Goal: Find specific page/section: Find specific page/section

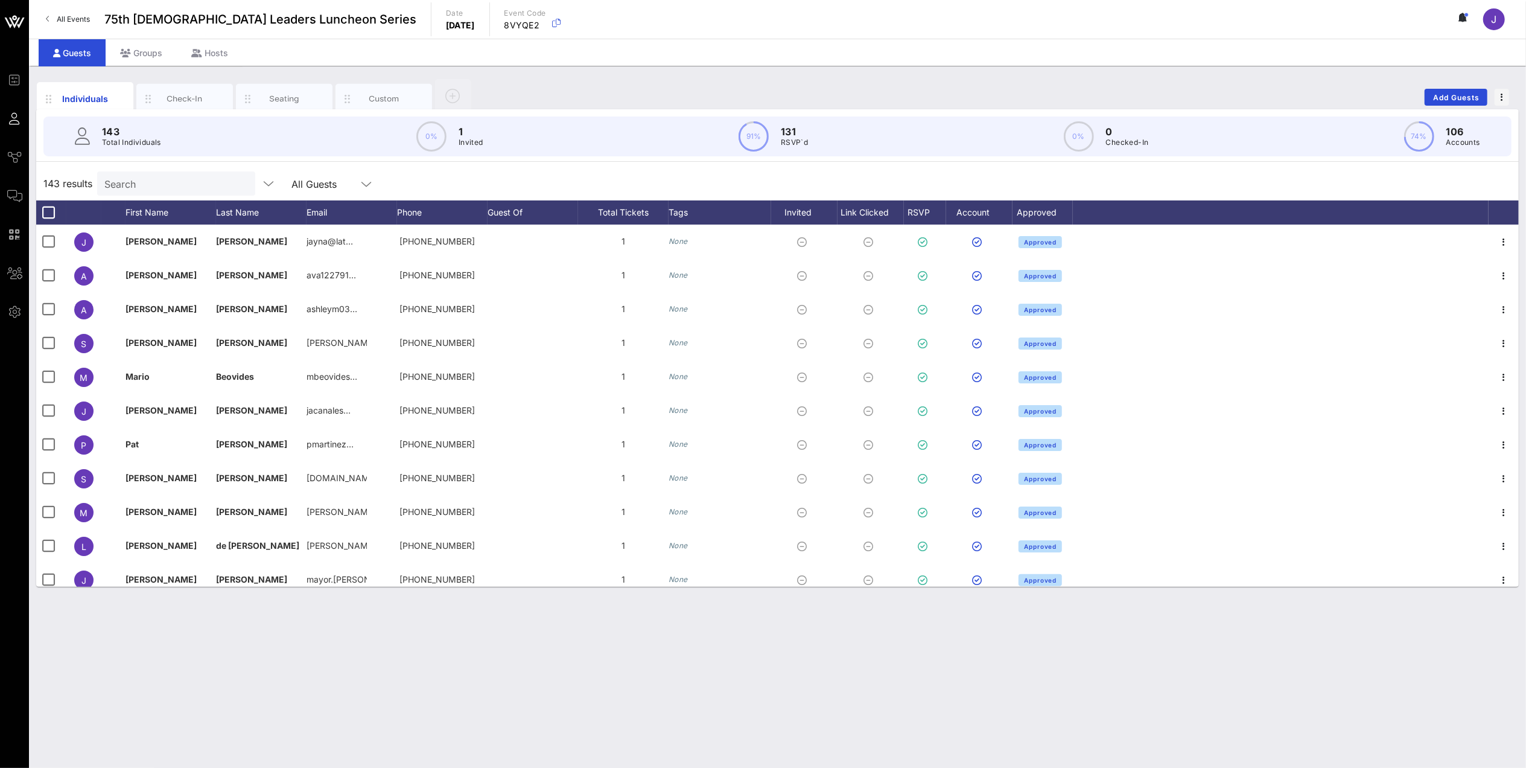
click at [192, 184] on input "Search" at bounding box center [174, 184] width 141 height 16
type input "l"
type input "m"
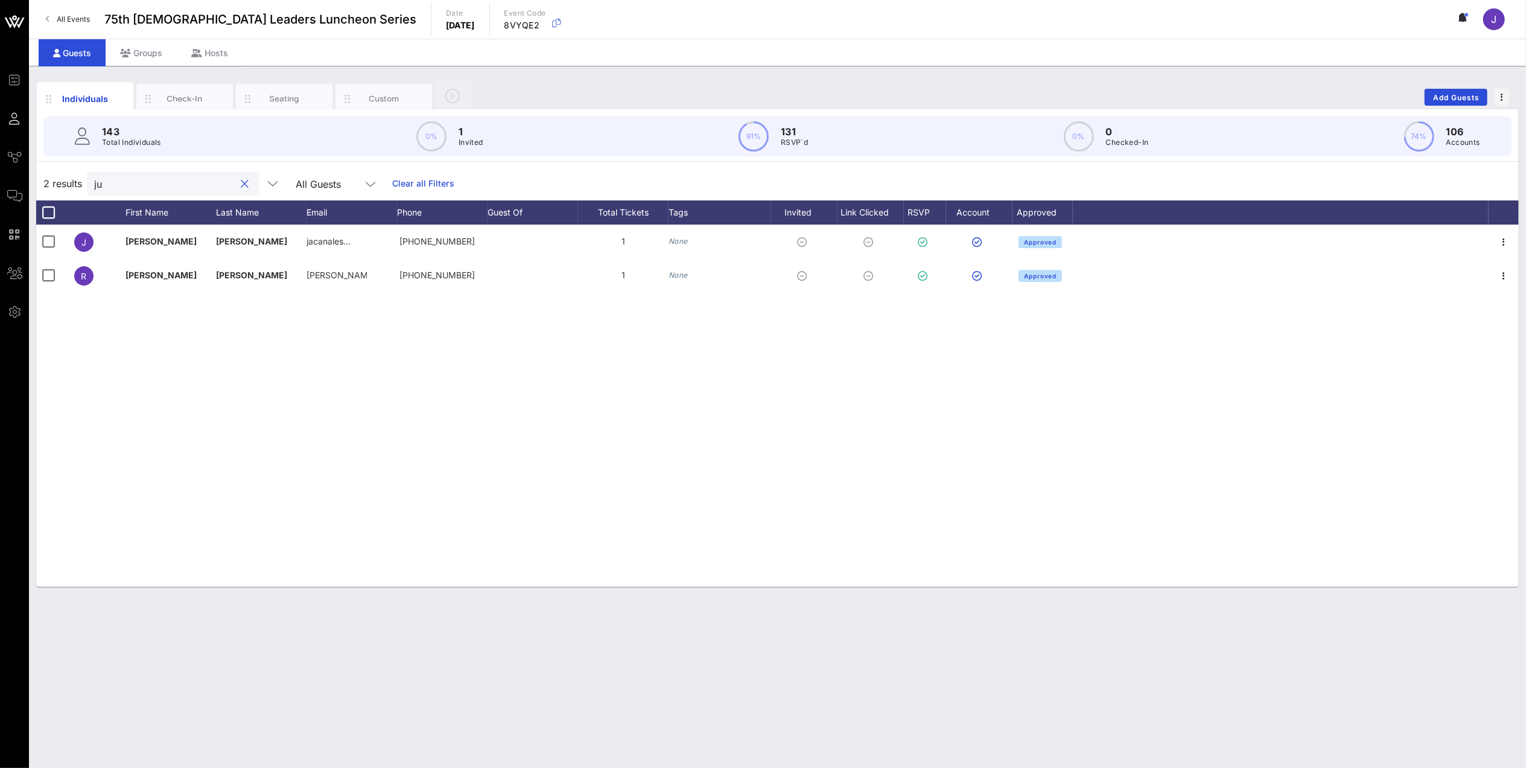
type input "j"
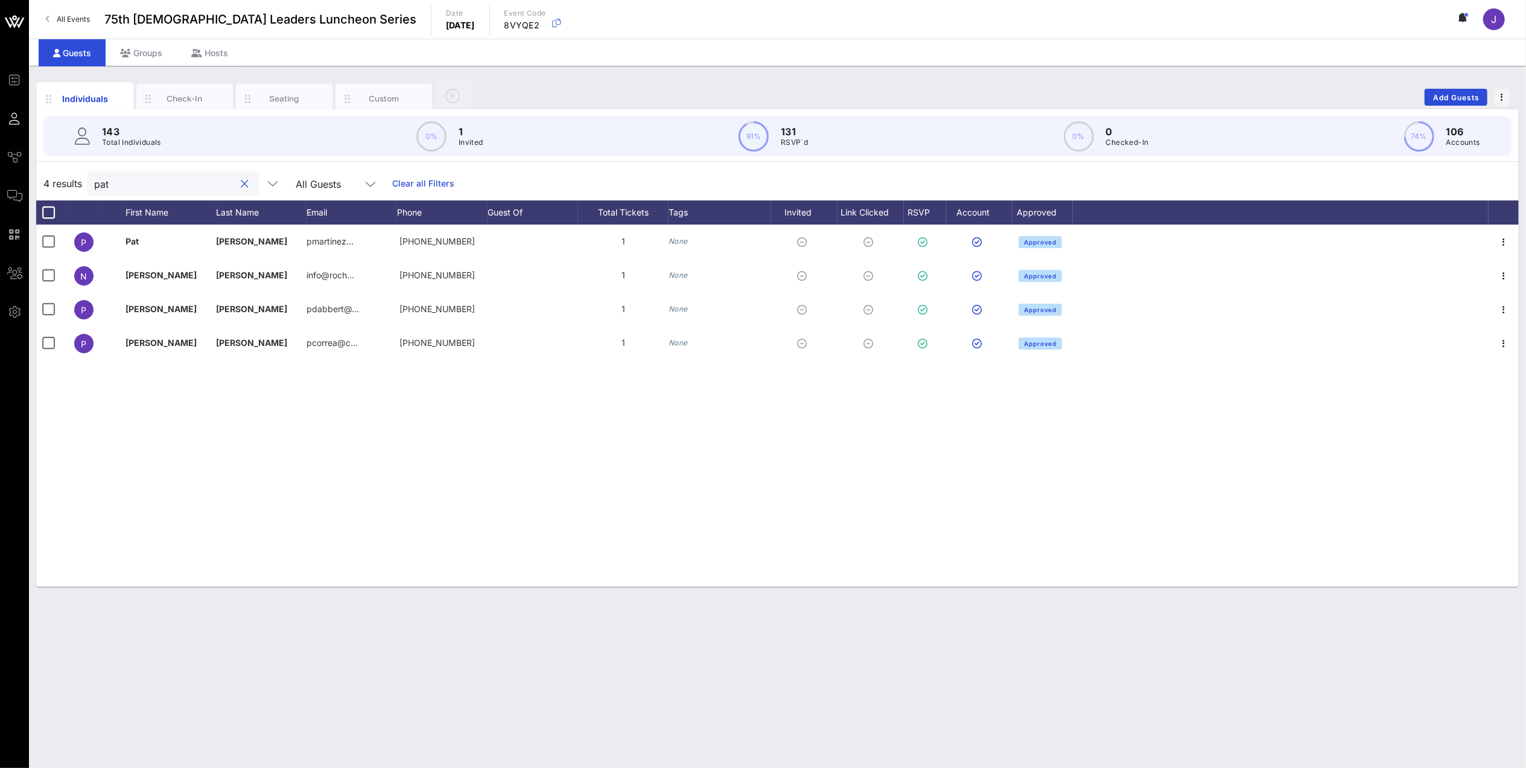
type input "pat"
click at [238, 184] on div at bounding box center [245, 184] width 14 height 14
click at [238, 186] on div at bounding box center [245, 184] width 14 height 14
click at [241, 184] on button "clear icon" at bounding box center [245, 184] width 8 height 12
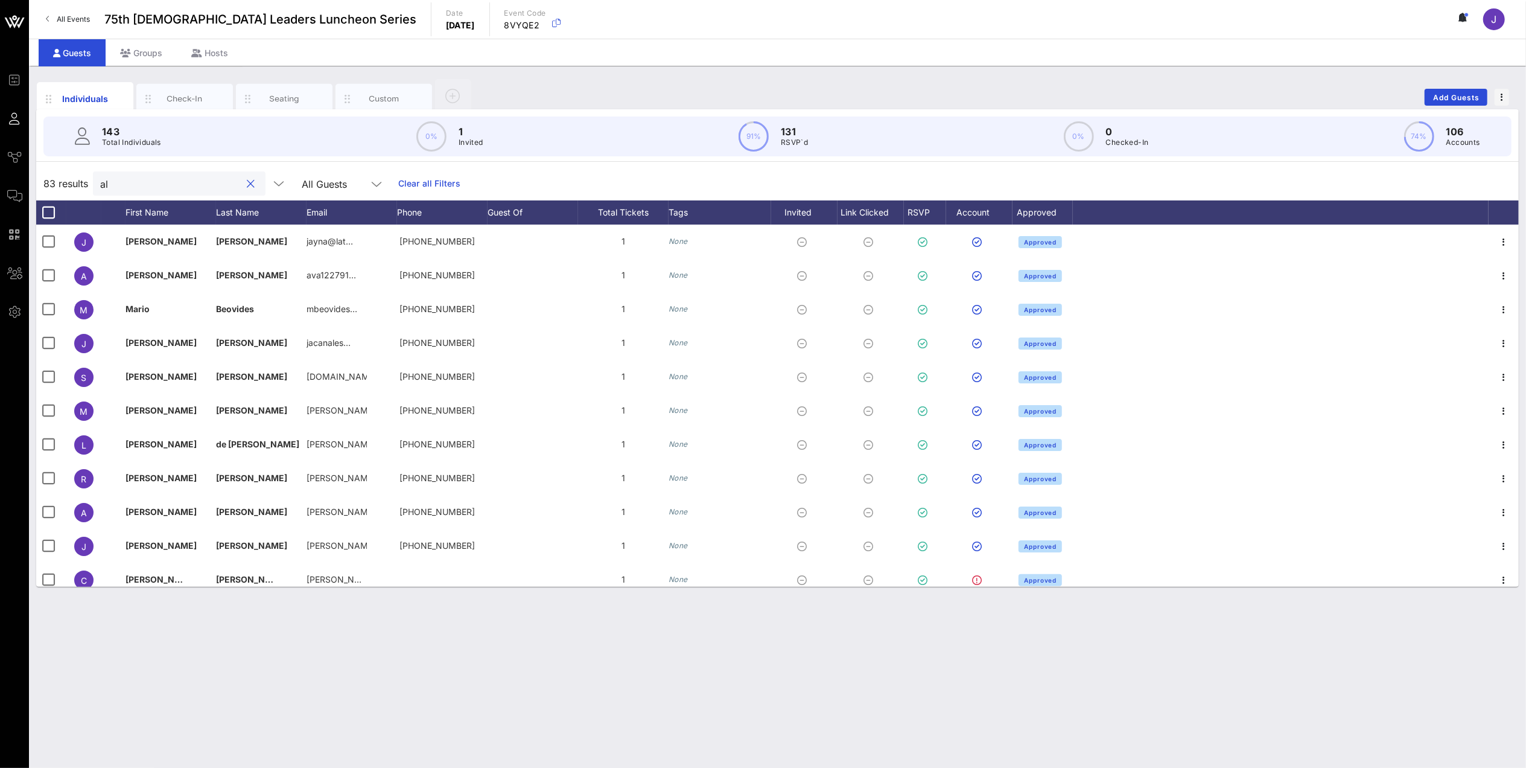
type input "a"
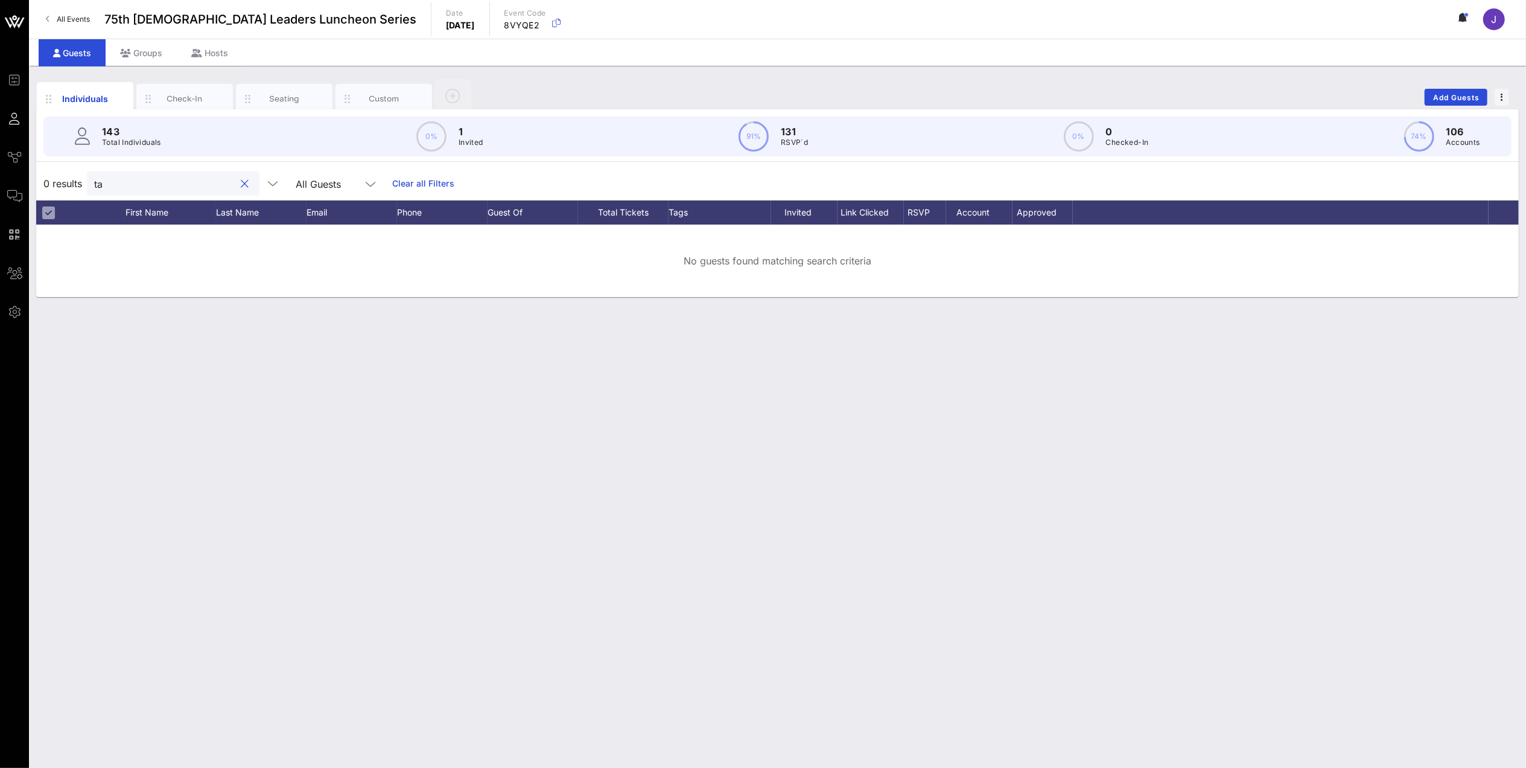
type input "t"
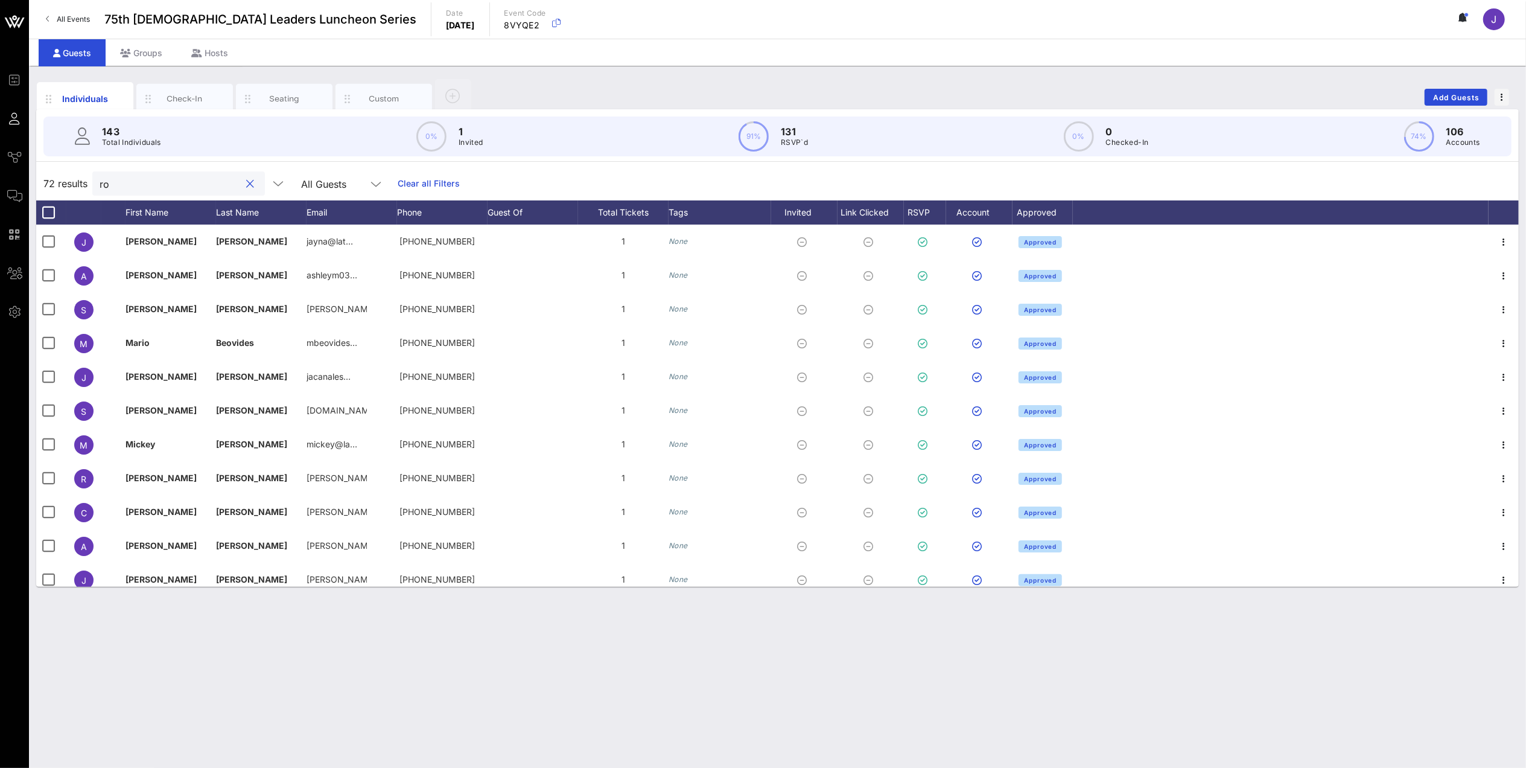
type input "r"
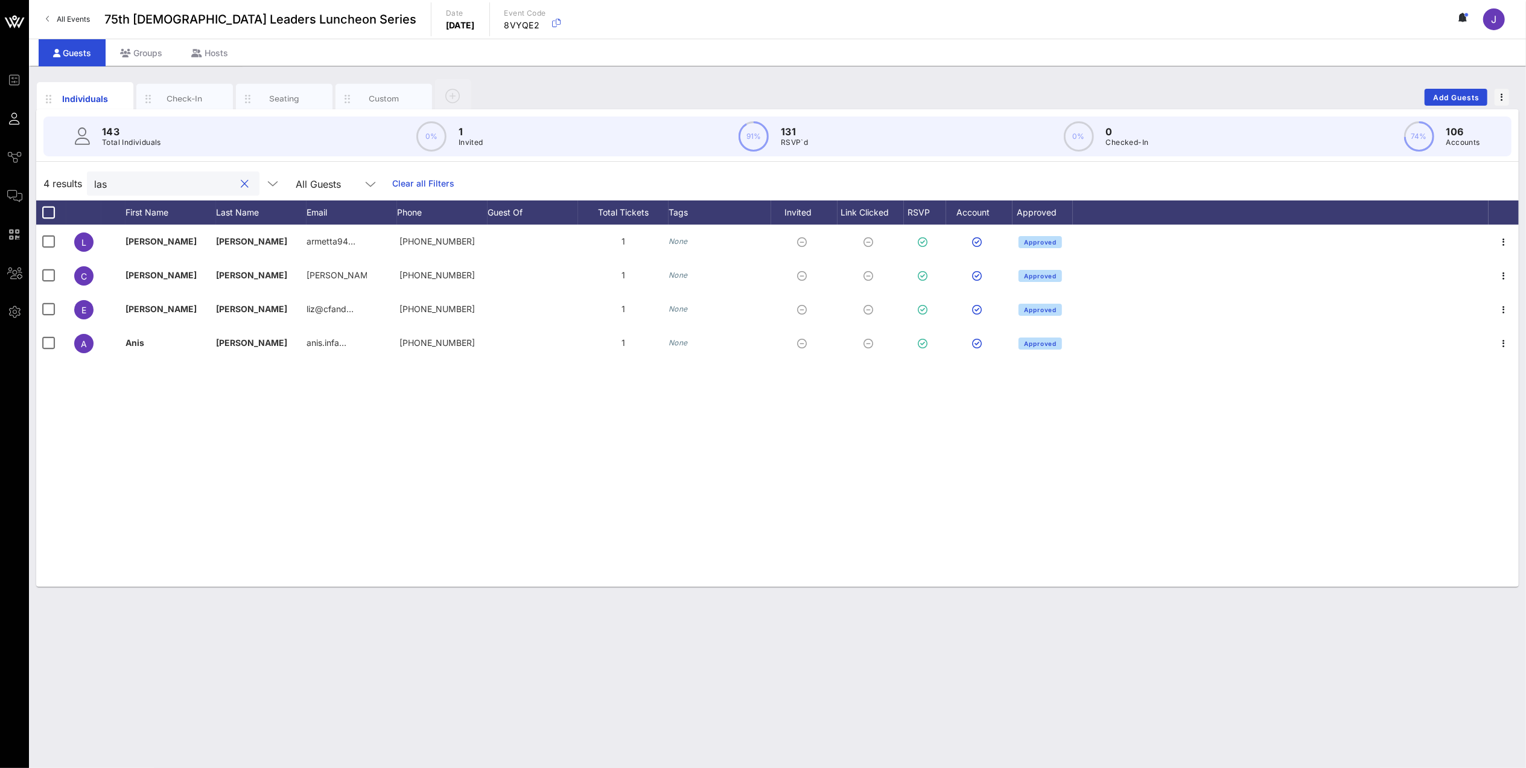
click at [165, 182] on input "las" at bounding box center [164, 184] width 141 height 16
type input "l"
type input "pat"
click at [241, 182] on button "clear icon" at bounding box center [245, 184] width 8 height 12
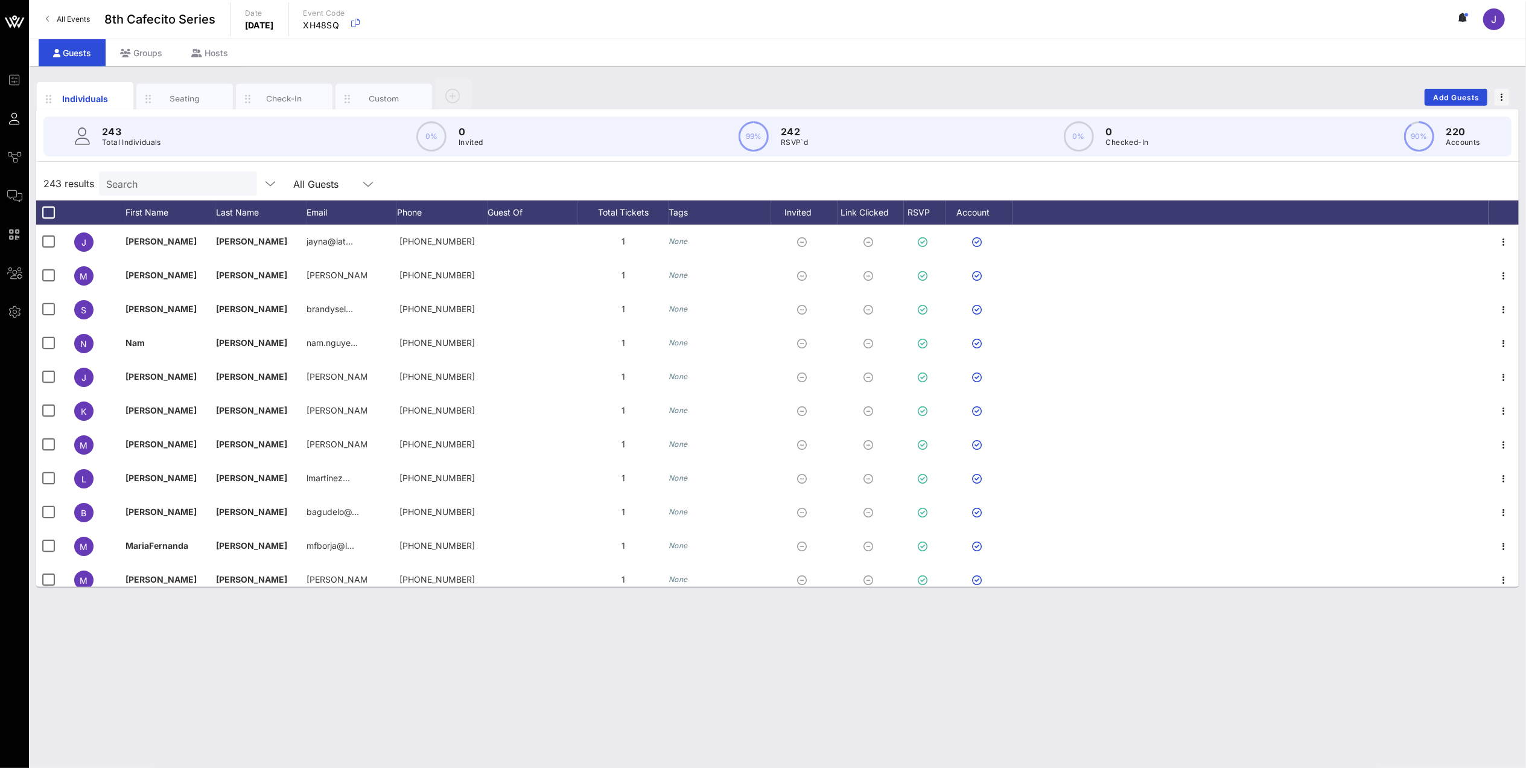
click at [167, 183] on input "Search" at bounding box center [176, 184] width 141 height 16
type input "g"
type input "m"
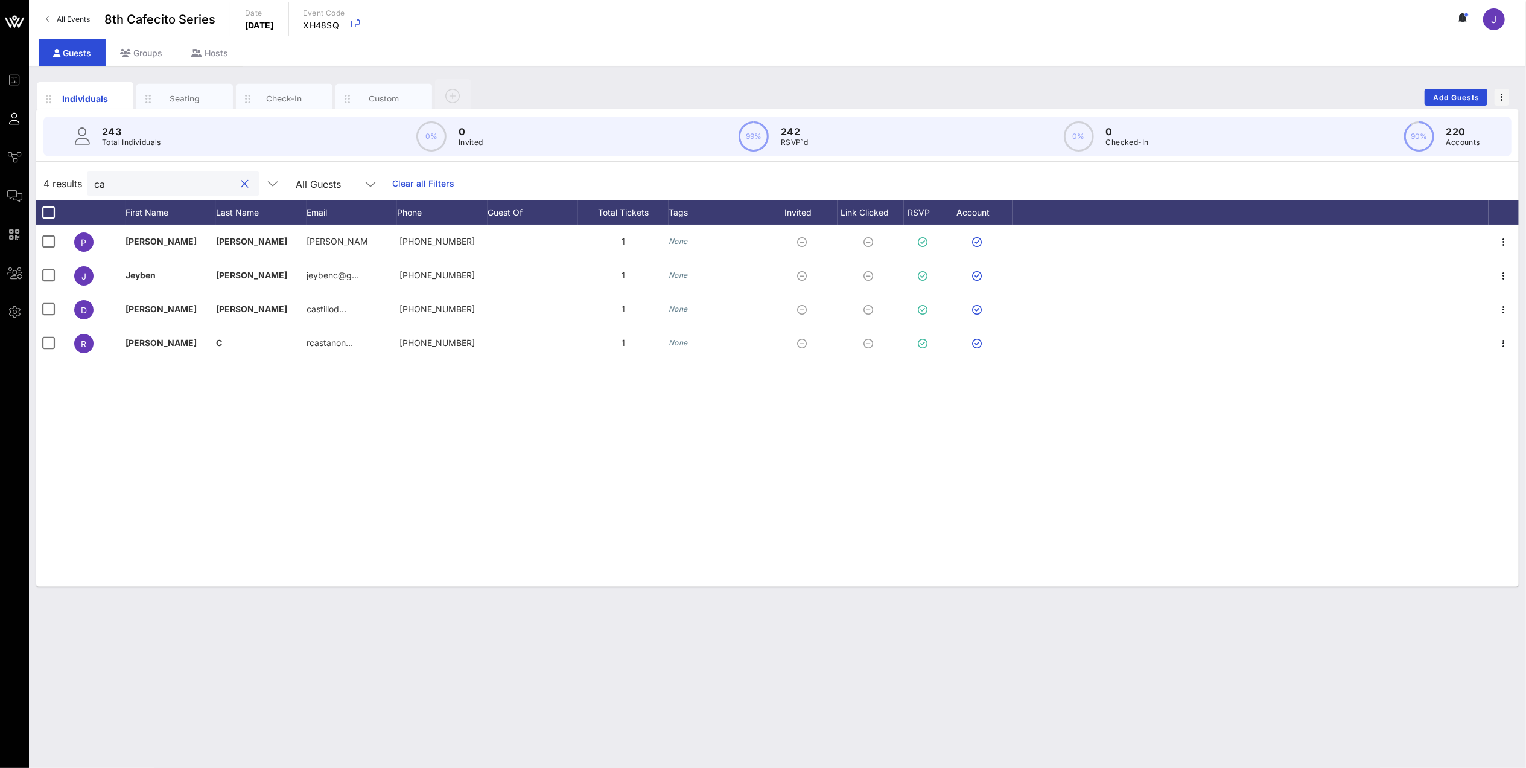
type input "c"
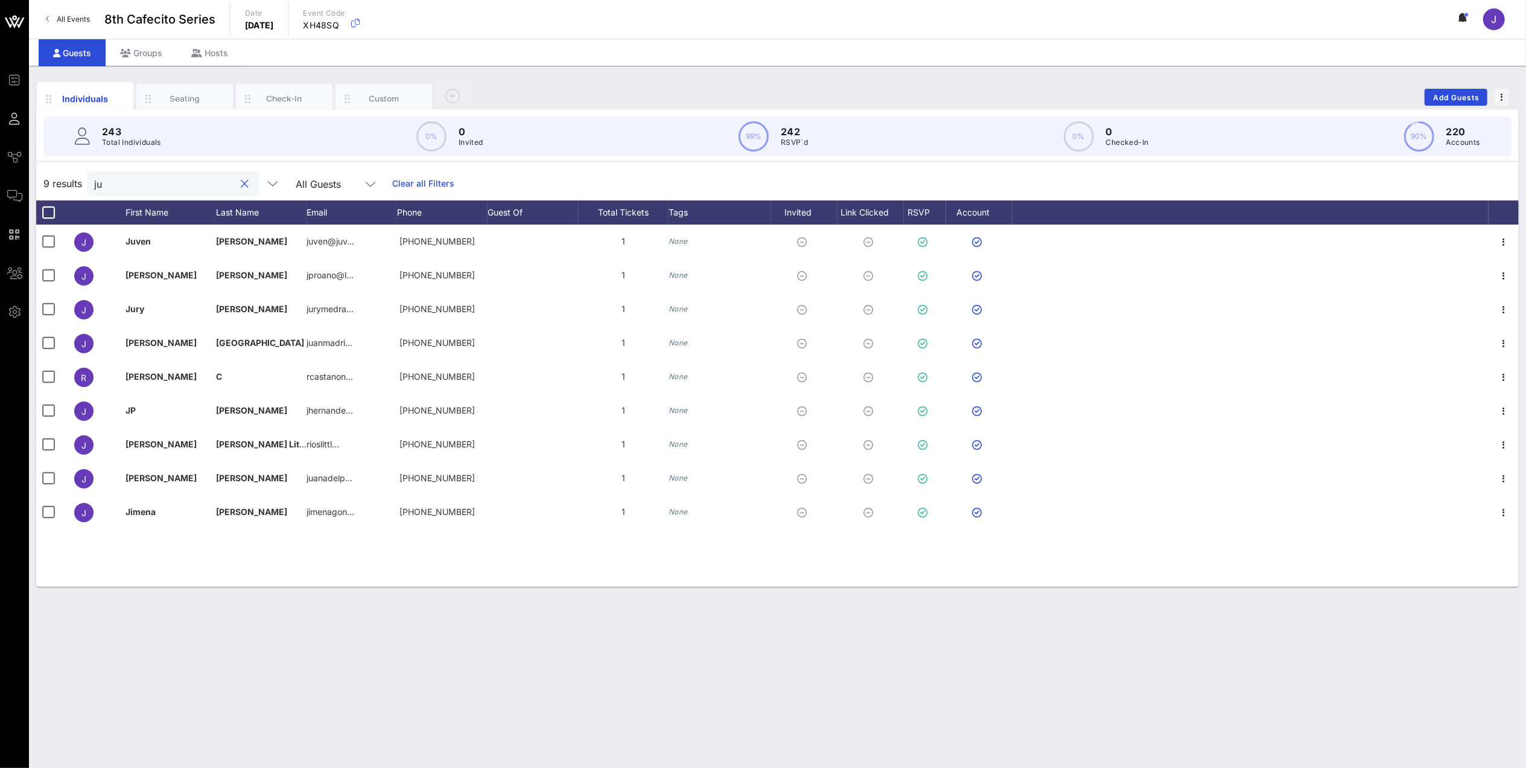
type input "j"
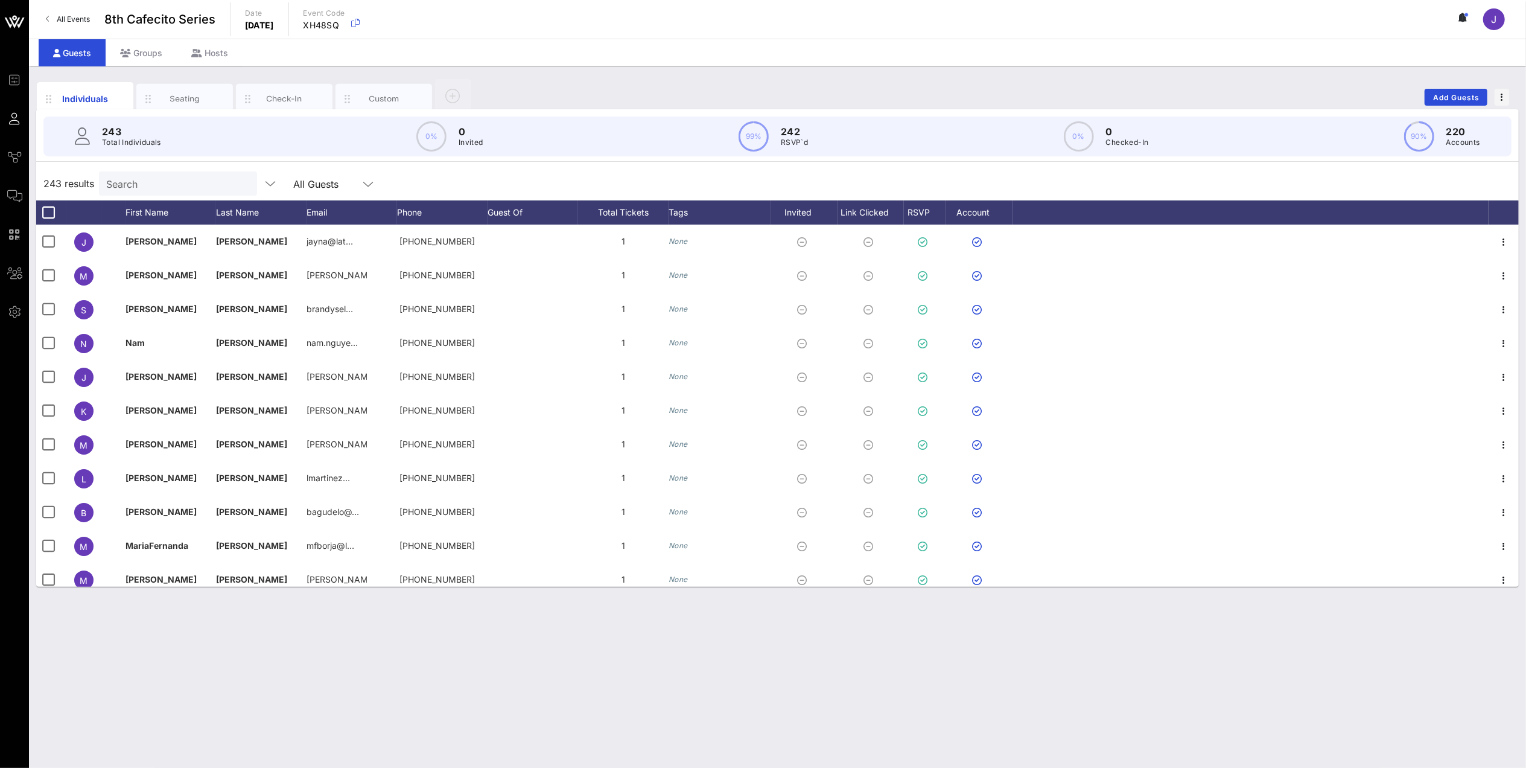
click at [208, 187] on input "Search" at bounding box center [176, 184] width 141 height 16
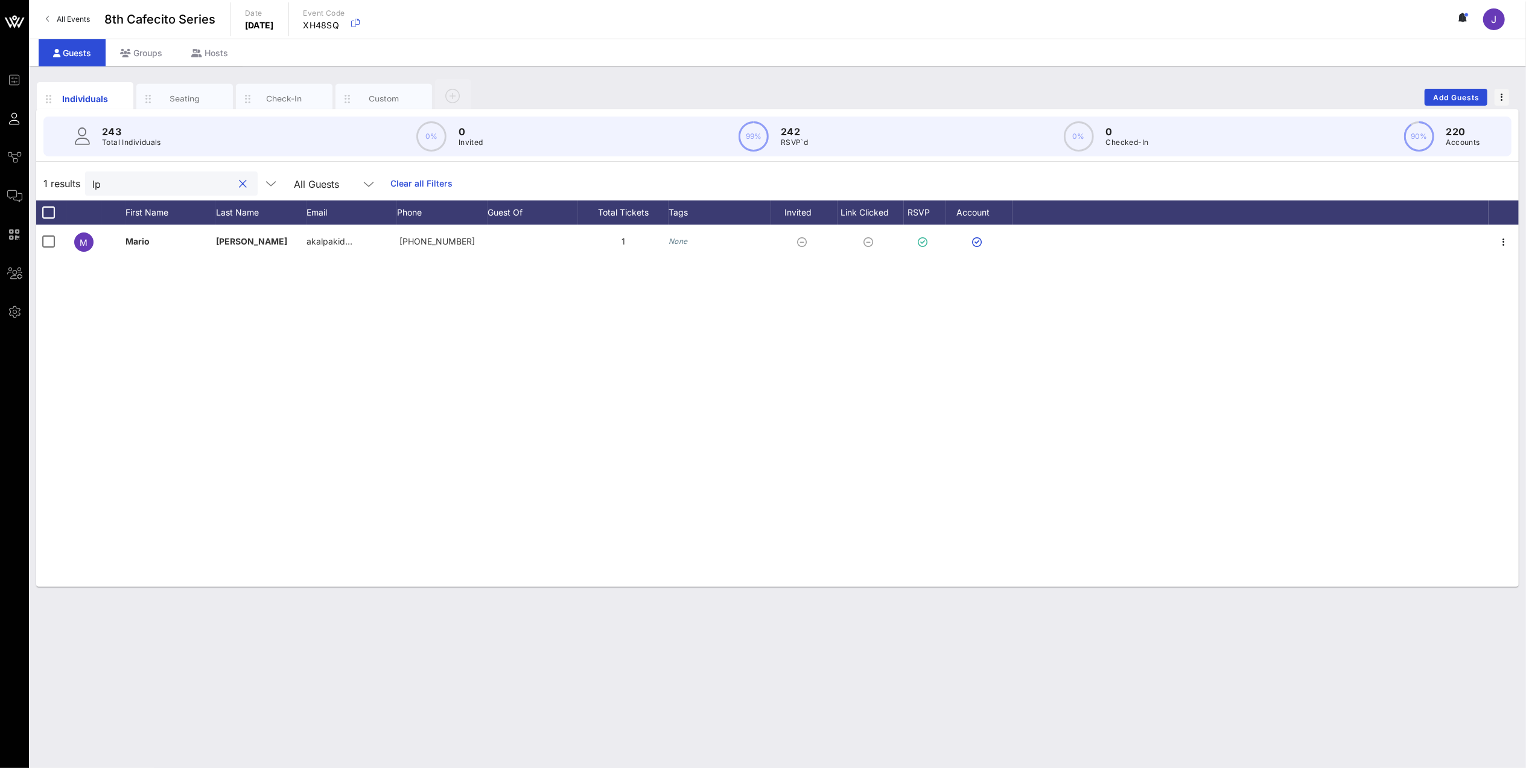
type input "l"
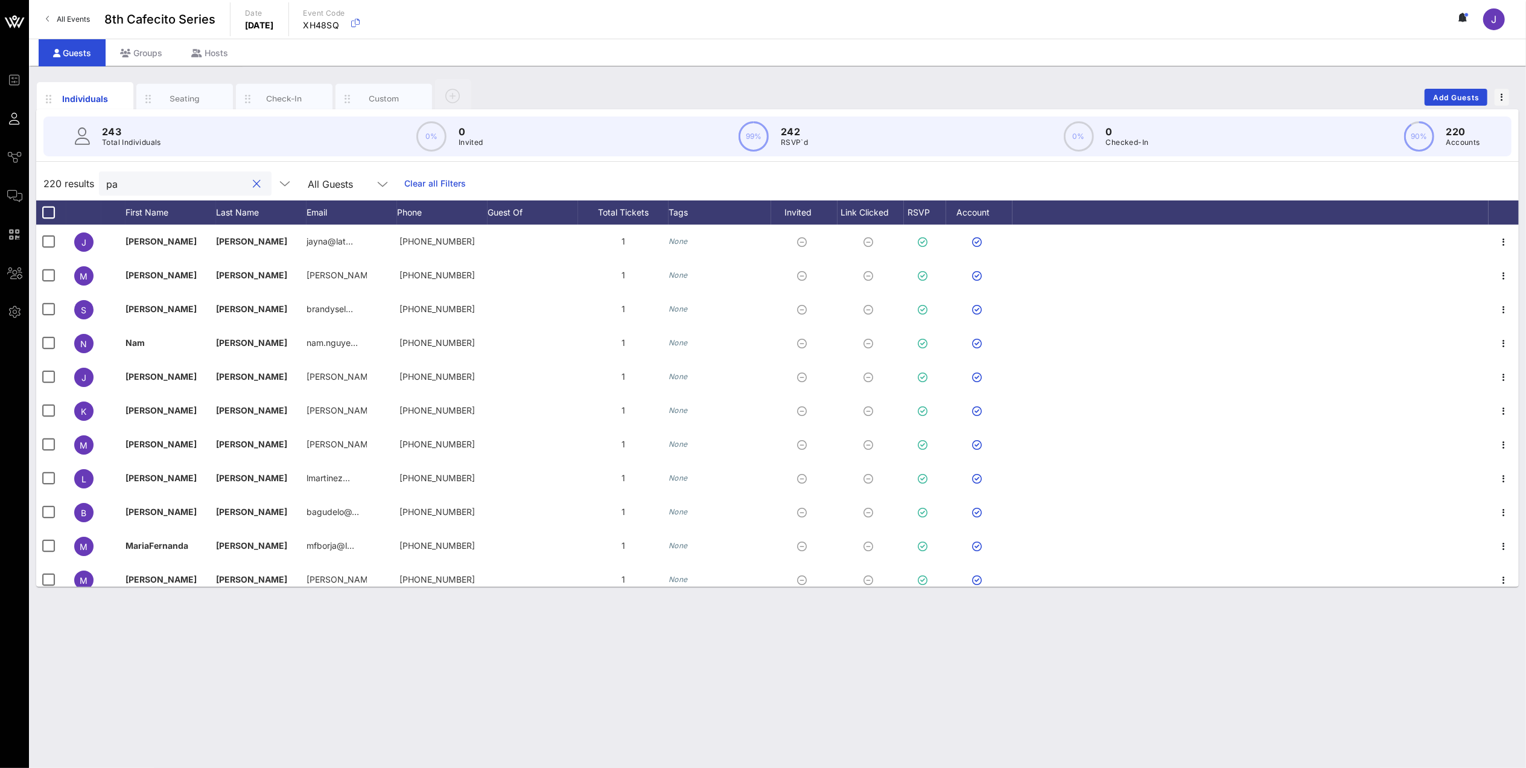
type input "pat"
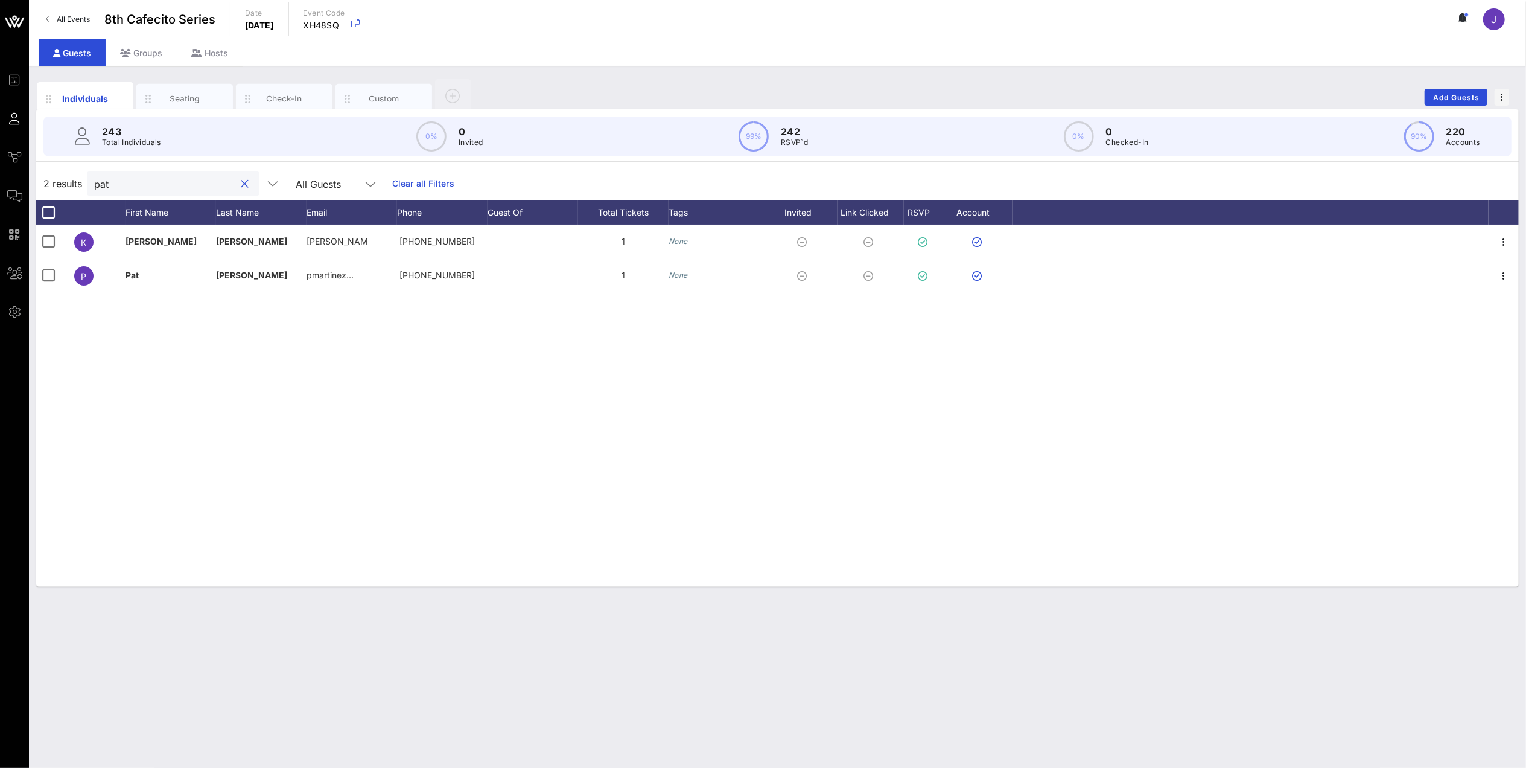
drag, startPoint x: 210, startPoint y: 189, endPoint x: 78, endPoint y: 193, distance: 132.2
click at [78, 193] on div "2 results pat All Guests Clear all Filters" at bounding box center [777, 184] width 1483 height 34
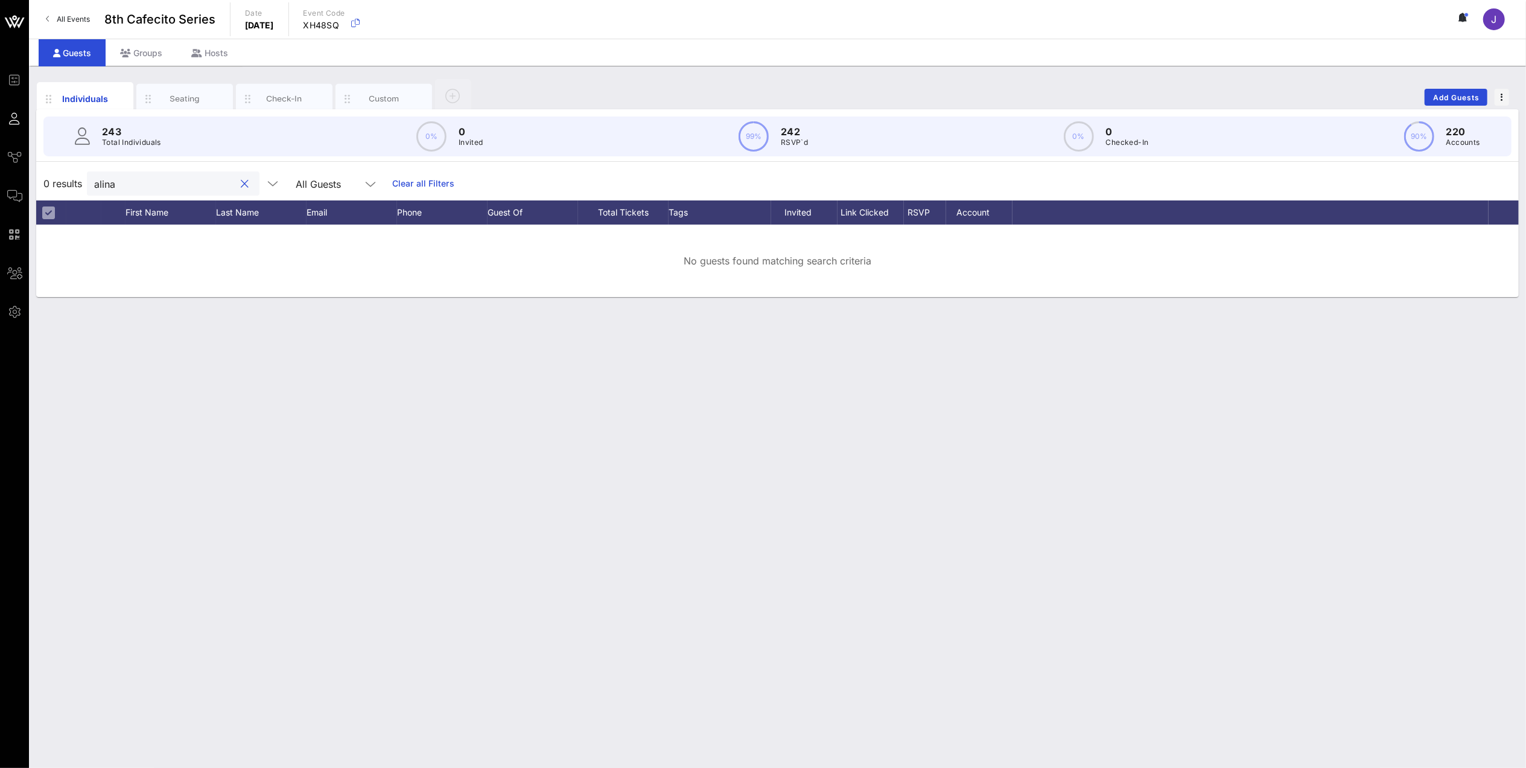
type input "alina"
